Goal: Find specific page/section: Find specific page/section

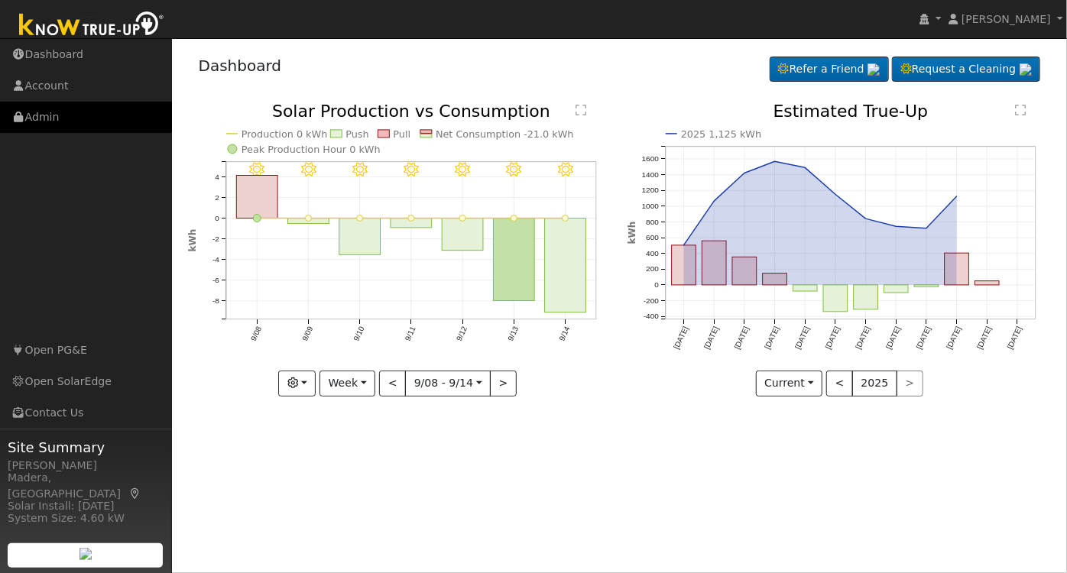
click at [44, 126] on link "Admin" at bounding box center [86, 117] width 172 height 31
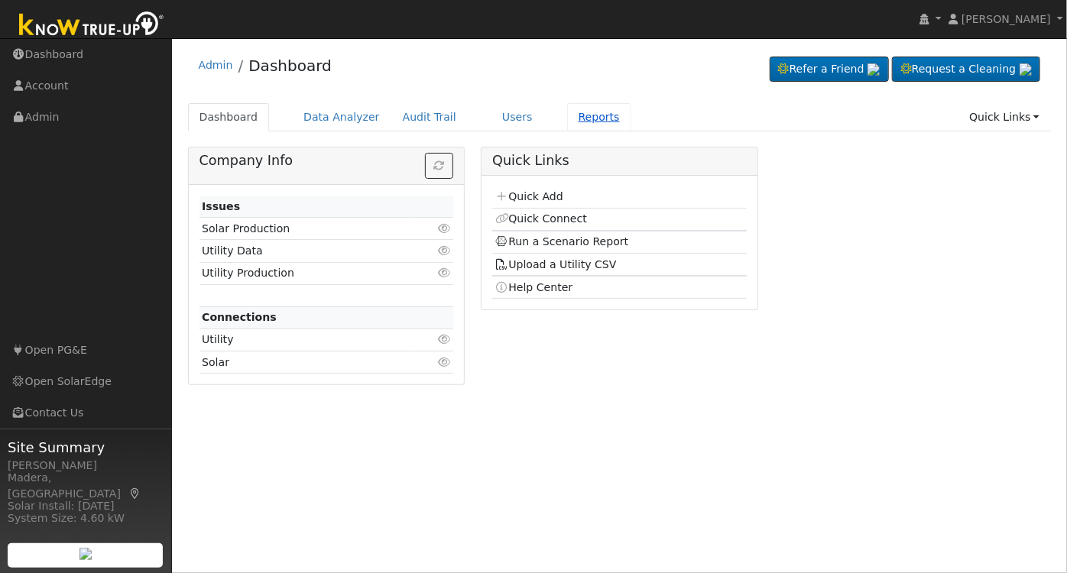
click at [567, 118] on link "Reports" at bounding box center [599, 117] width 64 height 28
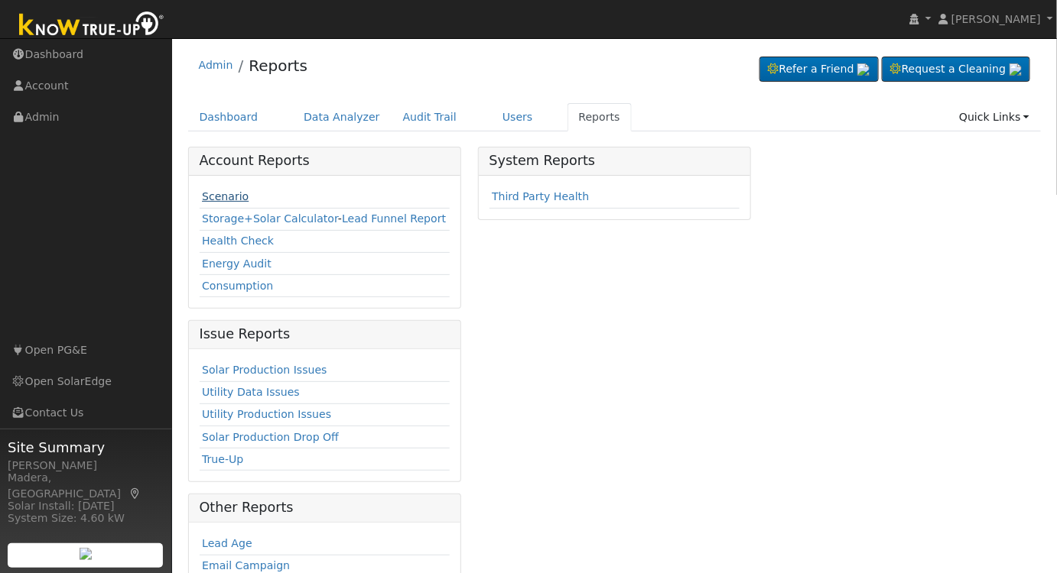
click at [203, 198] on link "Scenario" at bounding box center [225, 196] width 47 height 12
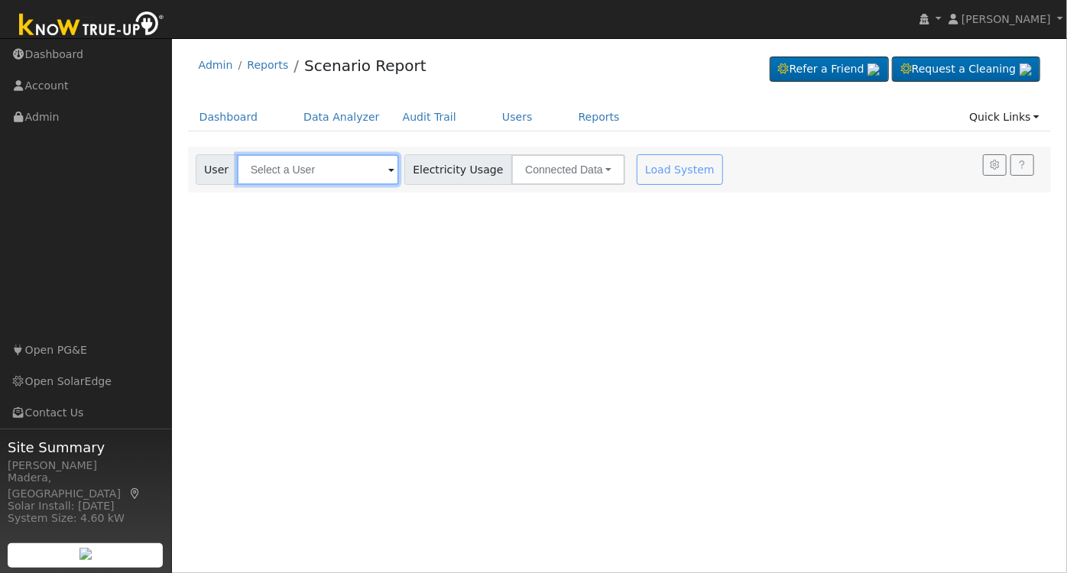
click at [296, 161] on input "text" at bounding box center [318, 169] width 162 height 31
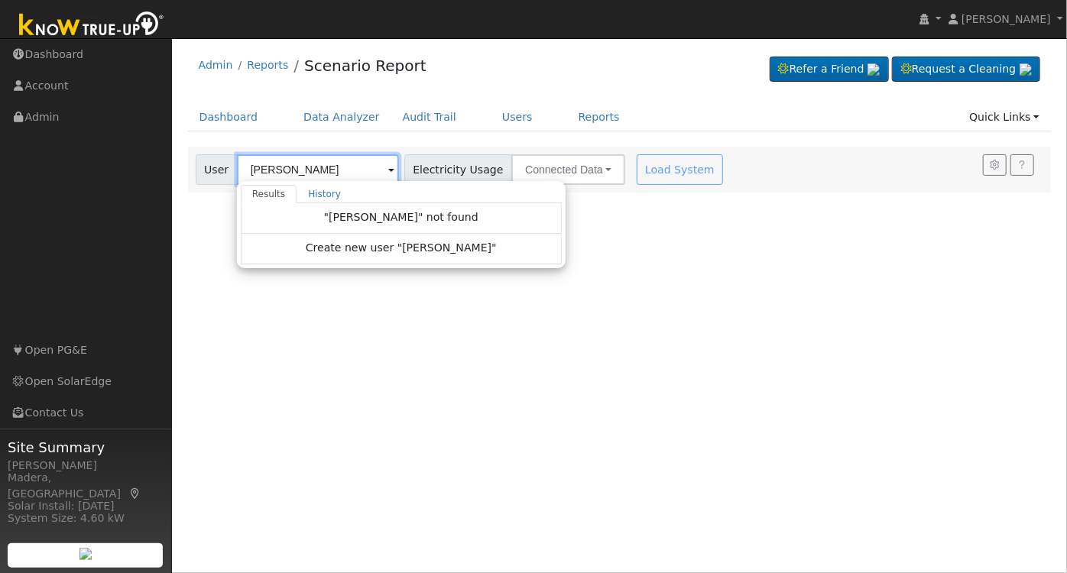
type input "richard myers"
